Goal: Information Seeking & Learning: Learn about a topic

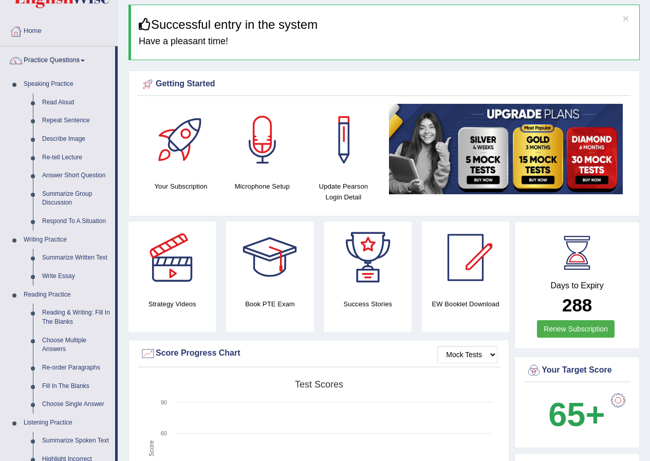
scroll to position [51, 0]
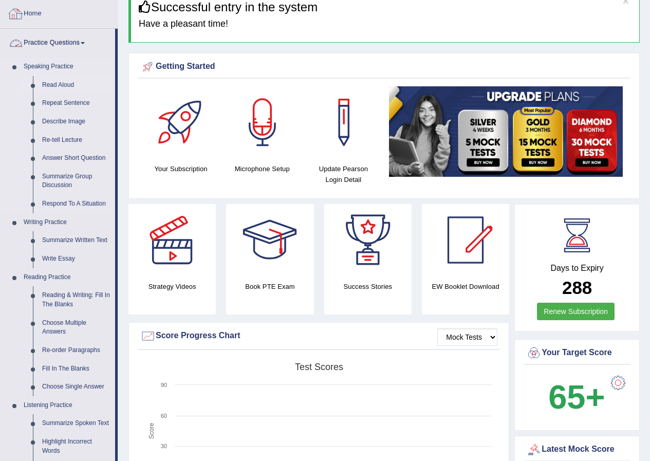
click at [69, 84] on link "Read Aloud" at bounding box center [77, 85] width 78 height 19
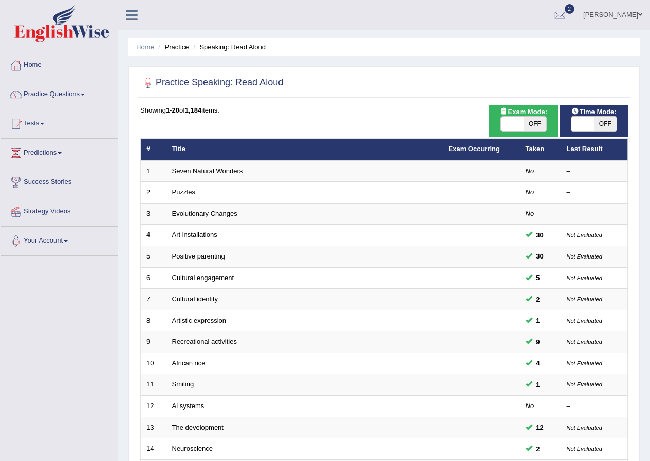
click at [233, 170] on link "Seven Natural Wonders" at bounding box center [207, 171] width 71 height 8
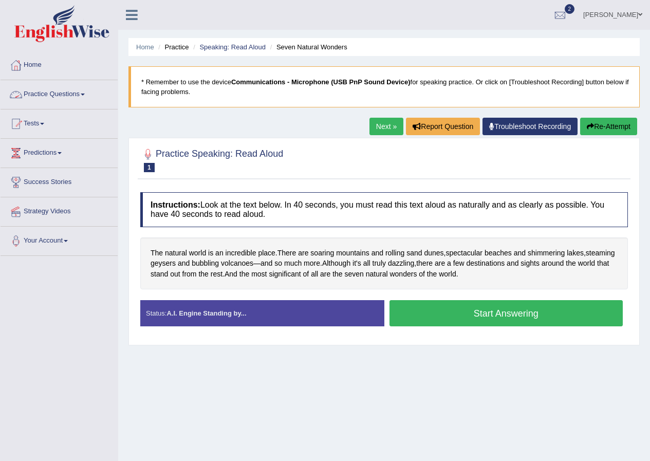
click at [85, 94] on span at bounding box center [83, 95] width 4 height 2
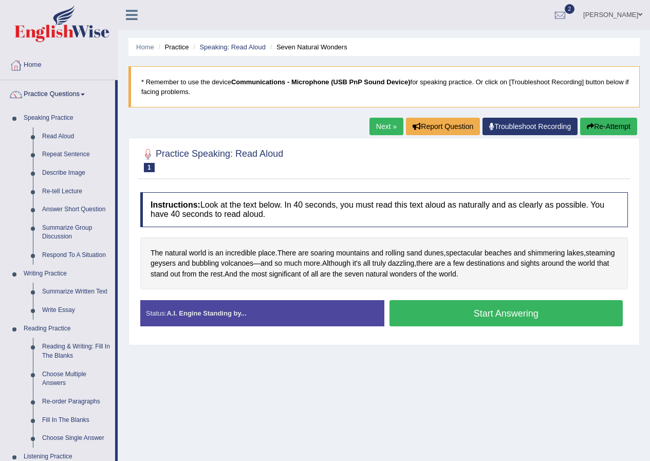
click at [383, 124] on link "Next »" at bounding box center [387, 126] width 34 height 17
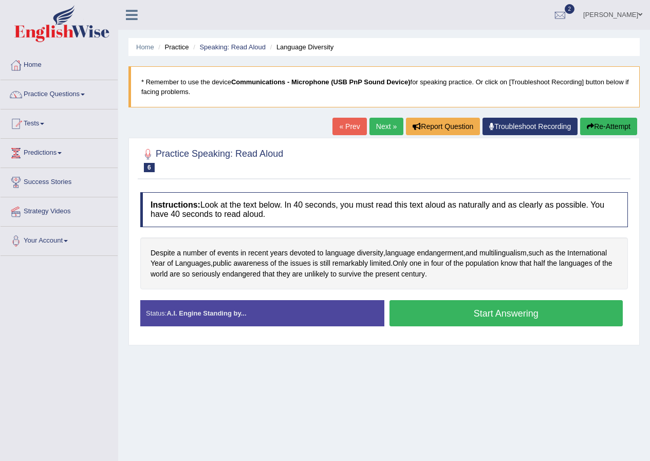
click at [383, 124] on link "Next »" at bounding box center [387, 126] width 34 height 17
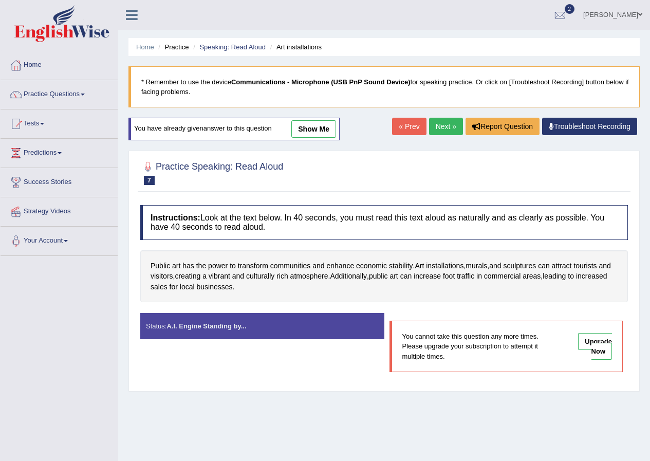
click at [383, 124] on div "Home Practice Speaking: Read Aloud Art installations * Remember to use the devi…" at bounding box center [384, 257] width 532 height 514
click at [440, 126] on link "Next »" at bounding box center [446, 126] width 34 height 17
drag, startPoint x: 0, startPoint y: 0, endPoint x: 440, endPoint y: 126, distance: 457.3
click at [440, 126] on link "Next »" at bounding box center [446, 126] width 34 height 17
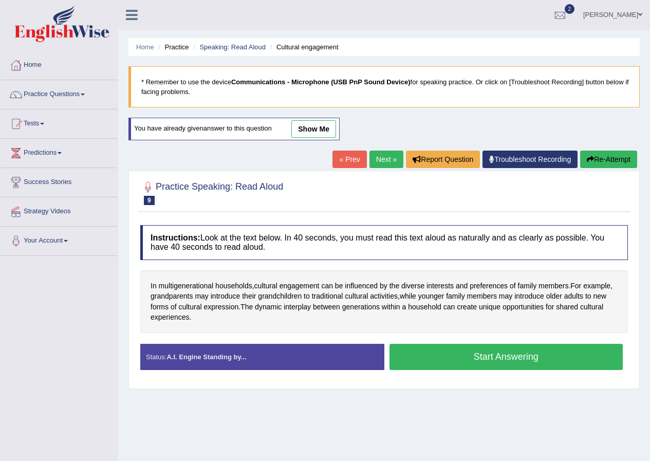
click at [379, 157] on link "Next »" at bounding box center [387, 159] width 34 height 17
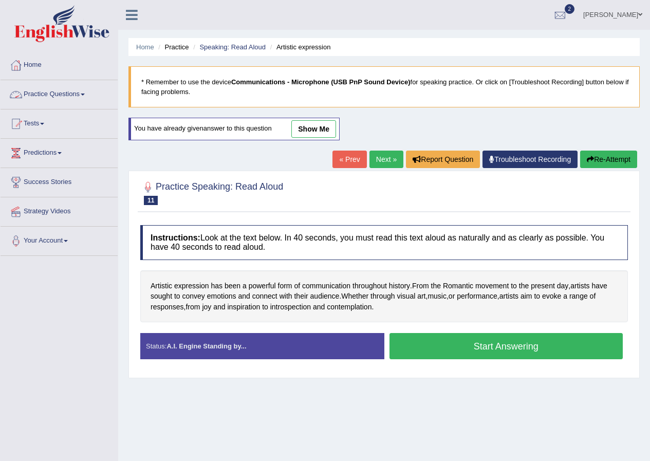
click at [80, 95] on link "Practice Questions" at bounding box center [59, 93] width 117 height 26
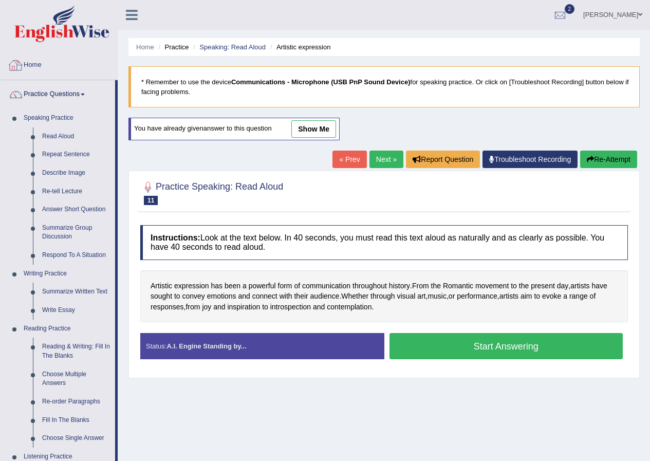
click at [39, 65] on link "Home" at bounding box center [59, 64] width 117 height 26
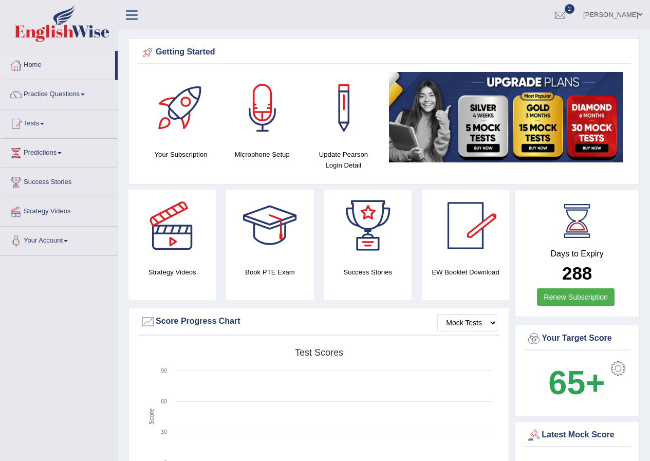
click at [624, 16] on link "Ajuna Shrestha" at bounding box center [613, 13] width 75 height 27
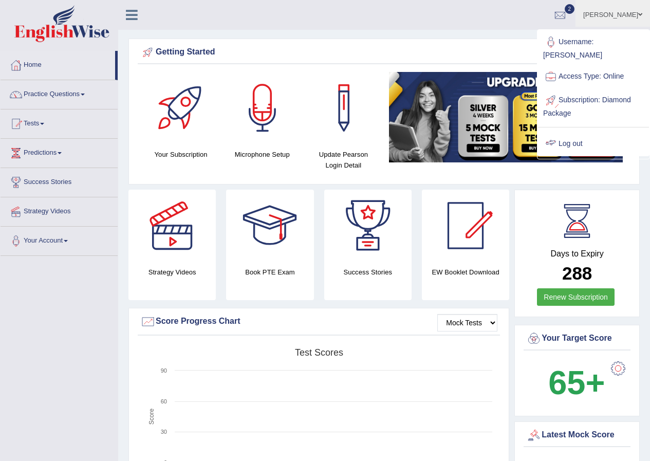
click at [571, 132] on link "Log out" at bounding box center [593, 144] width 111 height 24
